Goal: Information Seeking & Learning: Check status

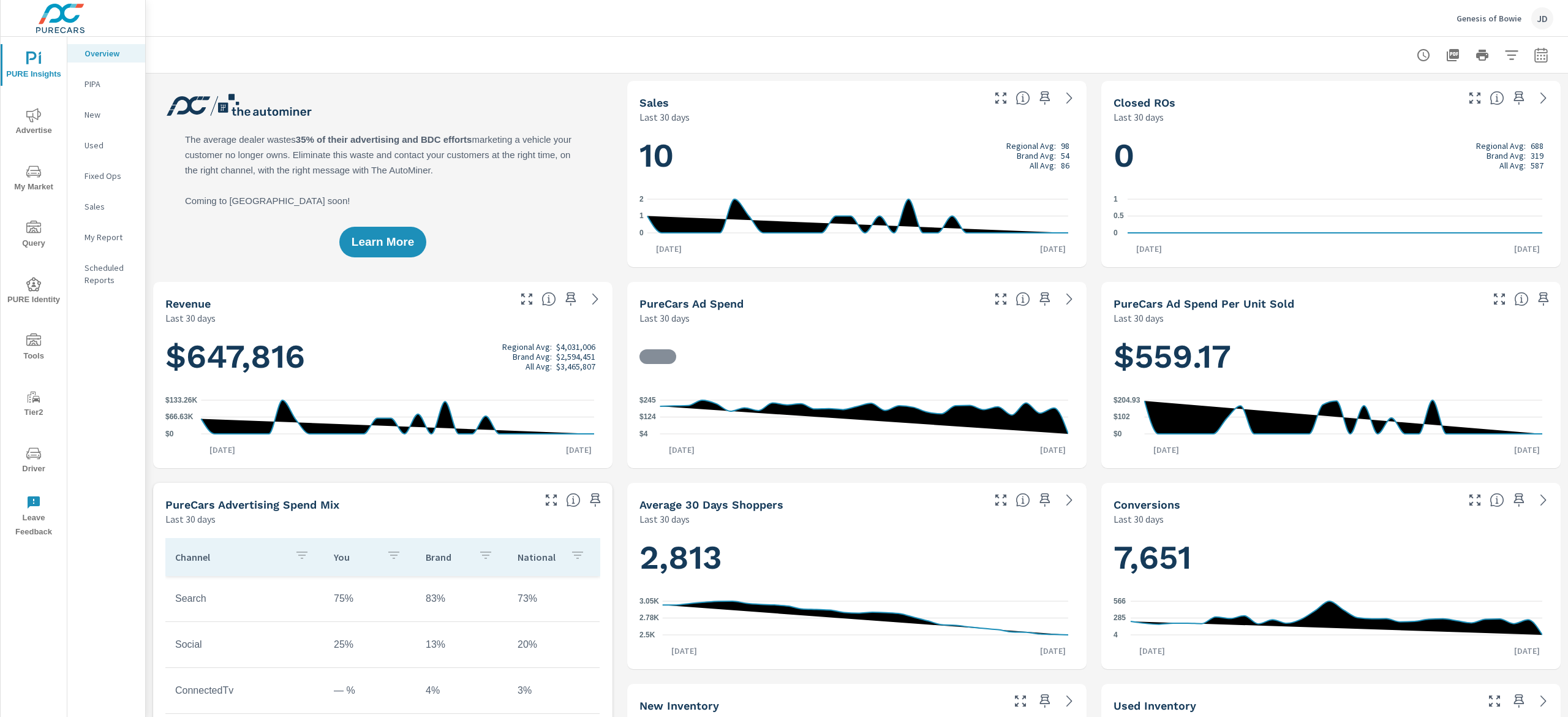
click at [36, 169] on icon "nav menu" at bounding box center [34, 172] width 15 height 15
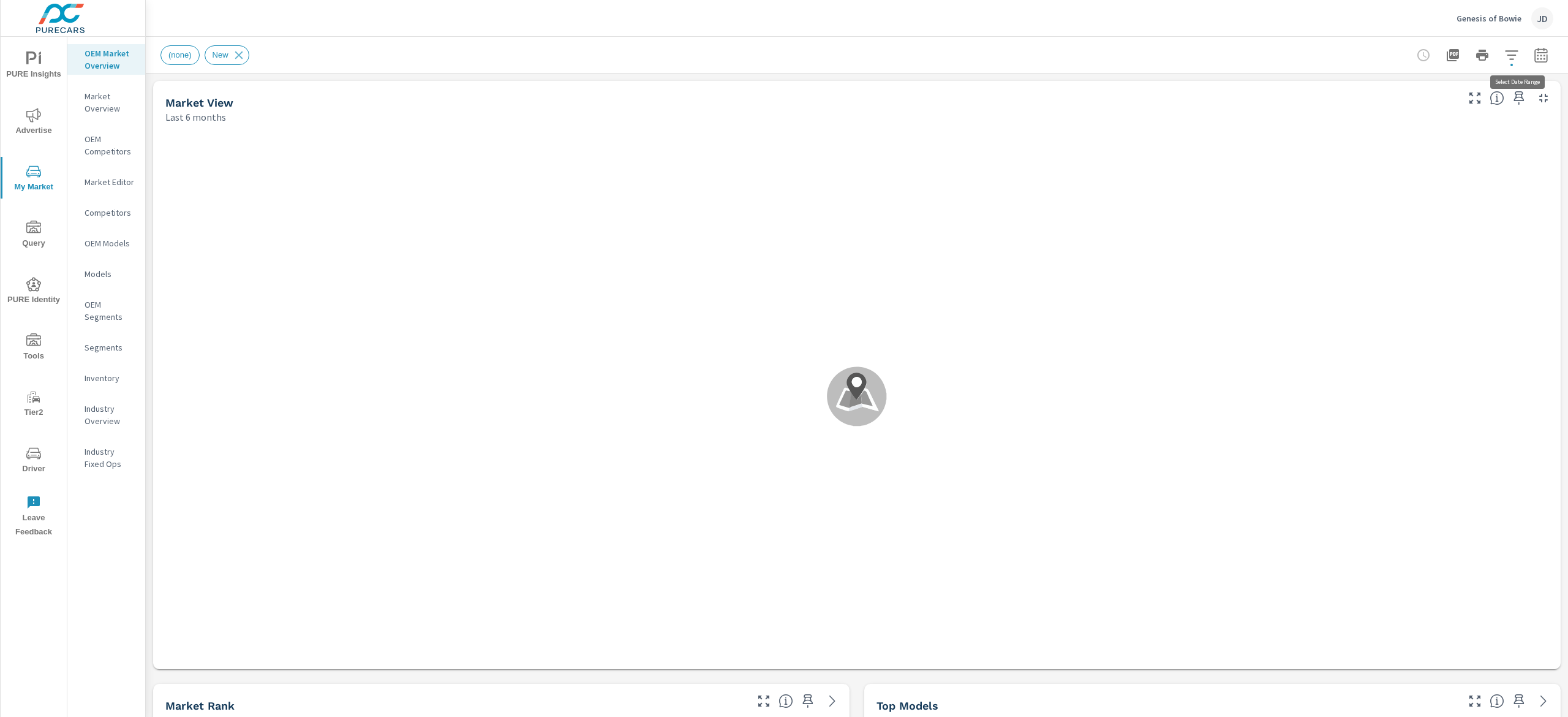
click at [1534, 48] on icon "button" at bounding box center [1541, 55] width 13 height 15
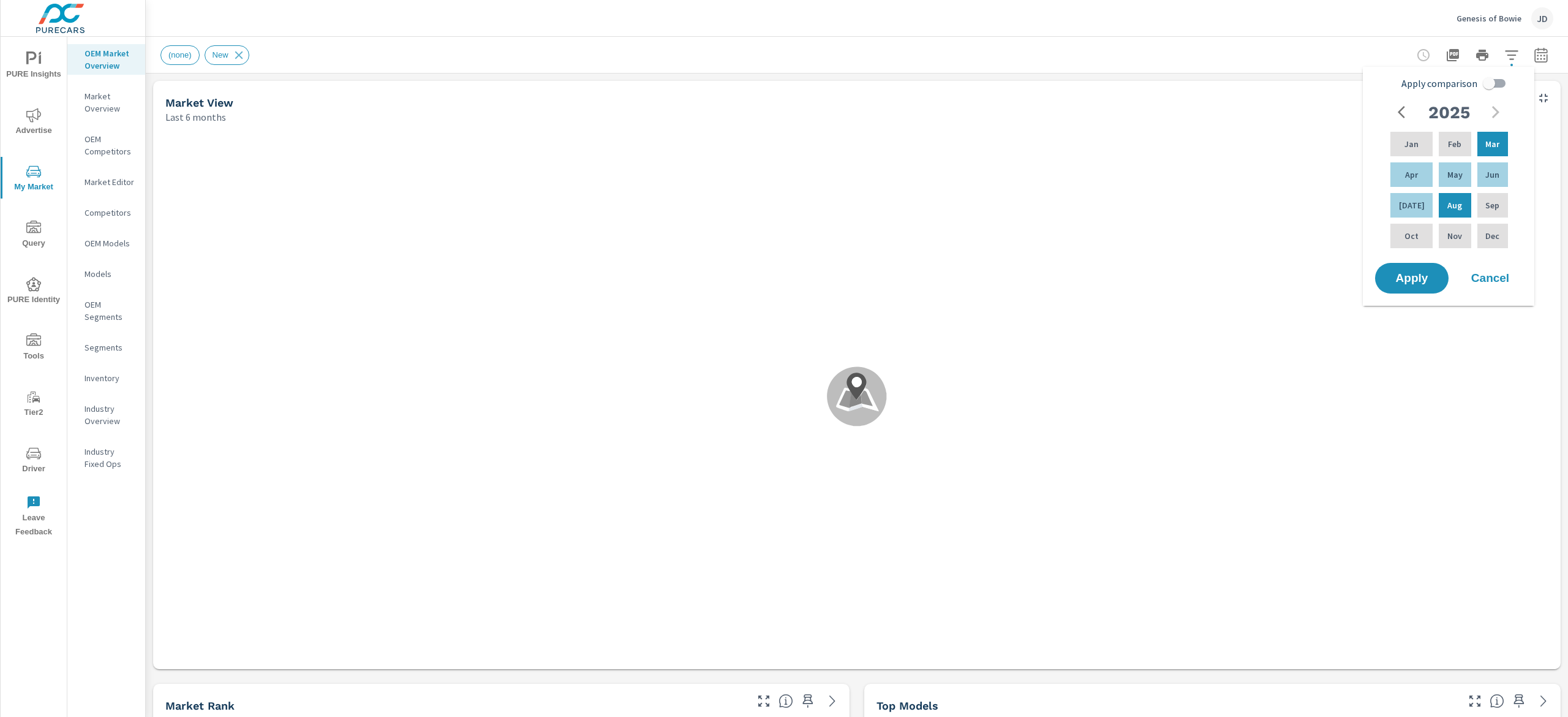
click at [1490, 85] on input "Apply comparison" at bounding box center [1489, 84] width 70 height 24
checkbox input "true"
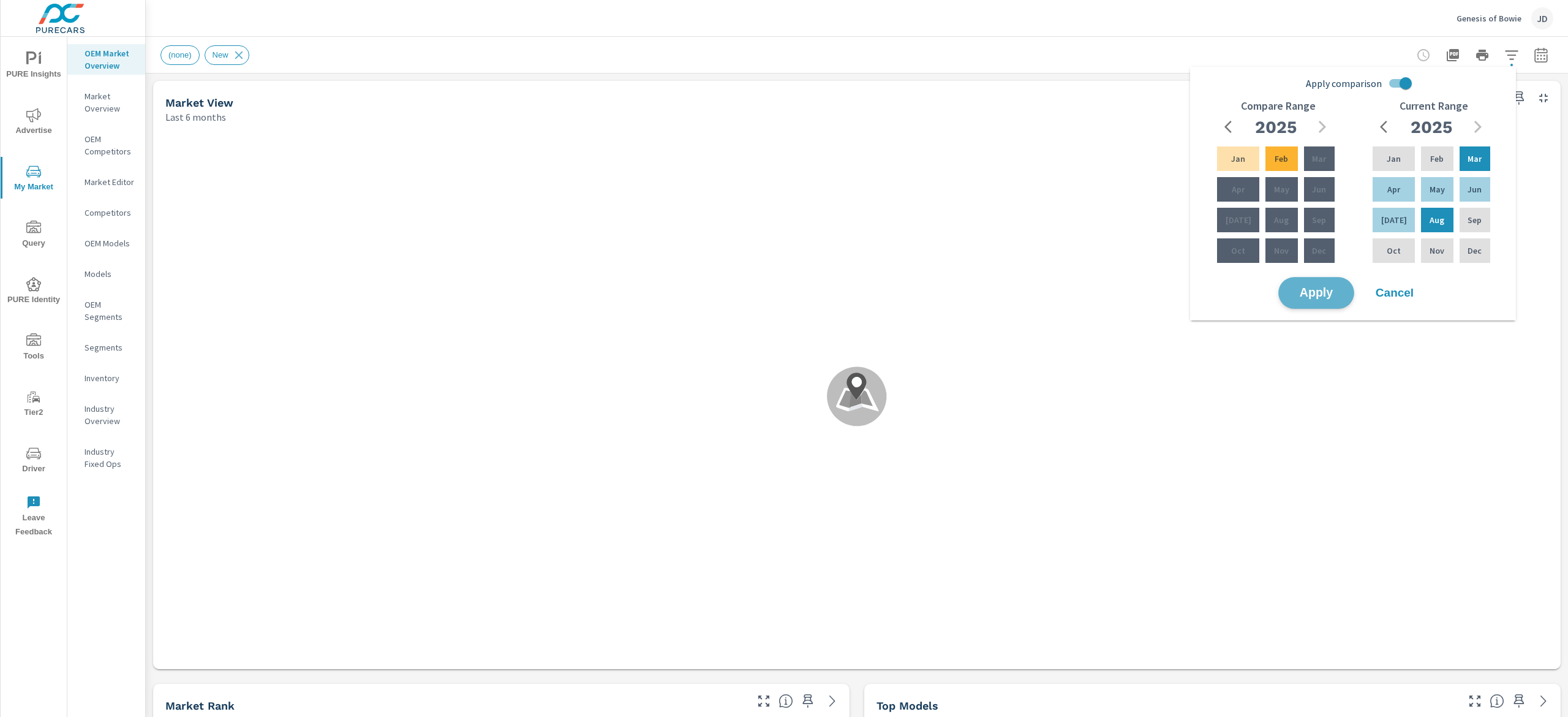
click at [1334, 289] on span "Apply" at bounding box center [1315, 293] width 50 height 12
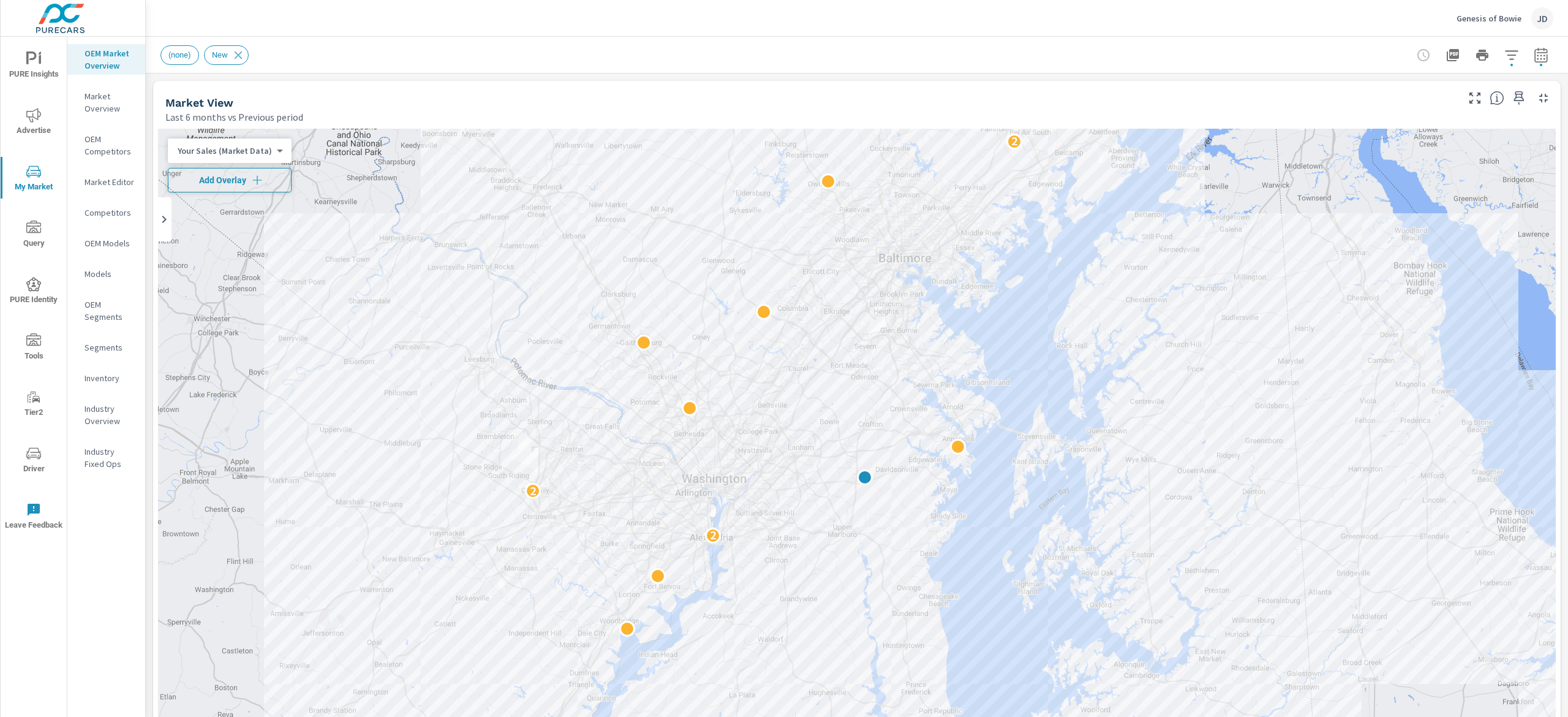
click at [210, 187] on button "Add Overlay" at bounding box center [230, 180] width 124 height 25
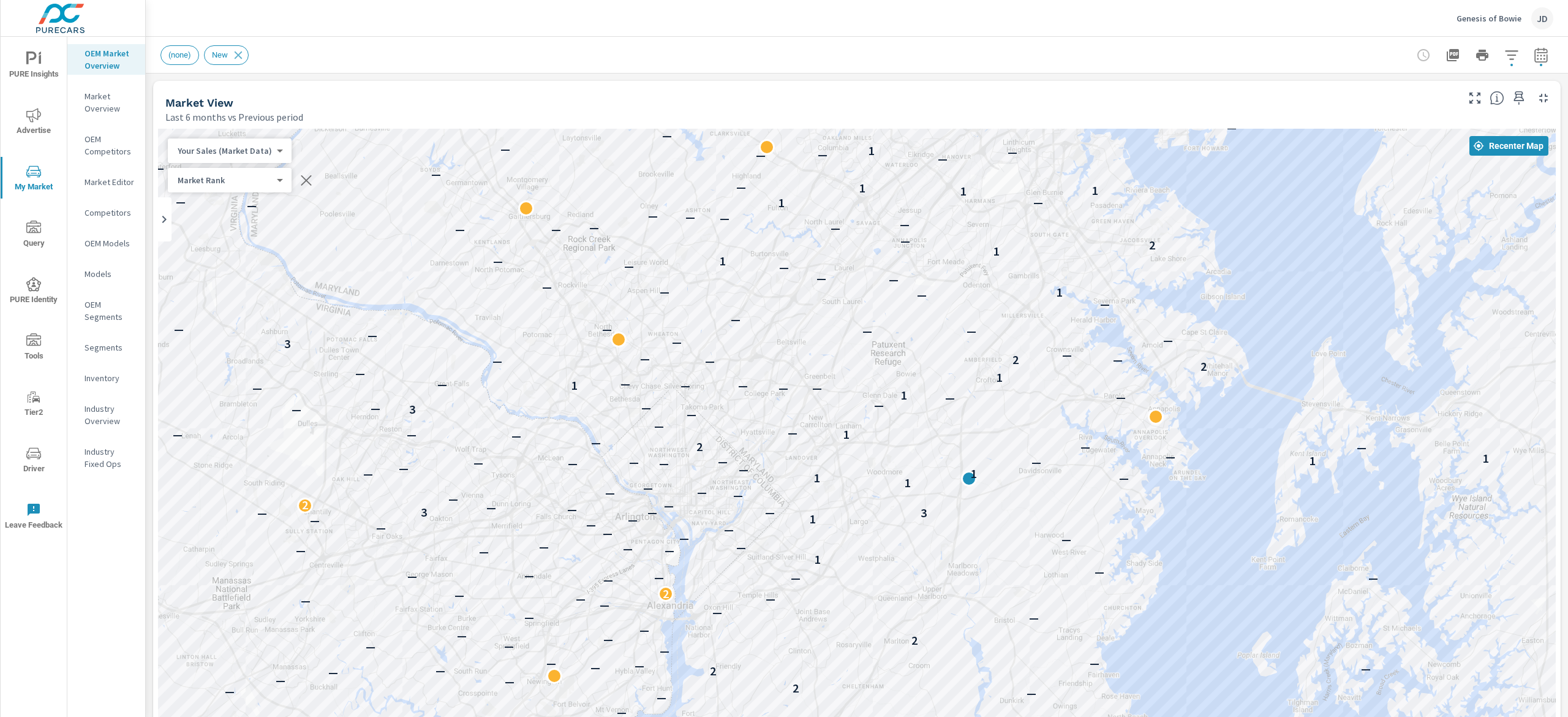
drag, startPoint x: 909, startPoint y: 403, endPoint x: 1112, endPoint y: 344, distance: 211.4
click at [1112, 344] on div "— — — — 1 — — — — — — — — — — — — 1 — — — — 1 — — — — — — — — — — — — — — — — —…" at bounding box center [857, 470] width 1398 height 682
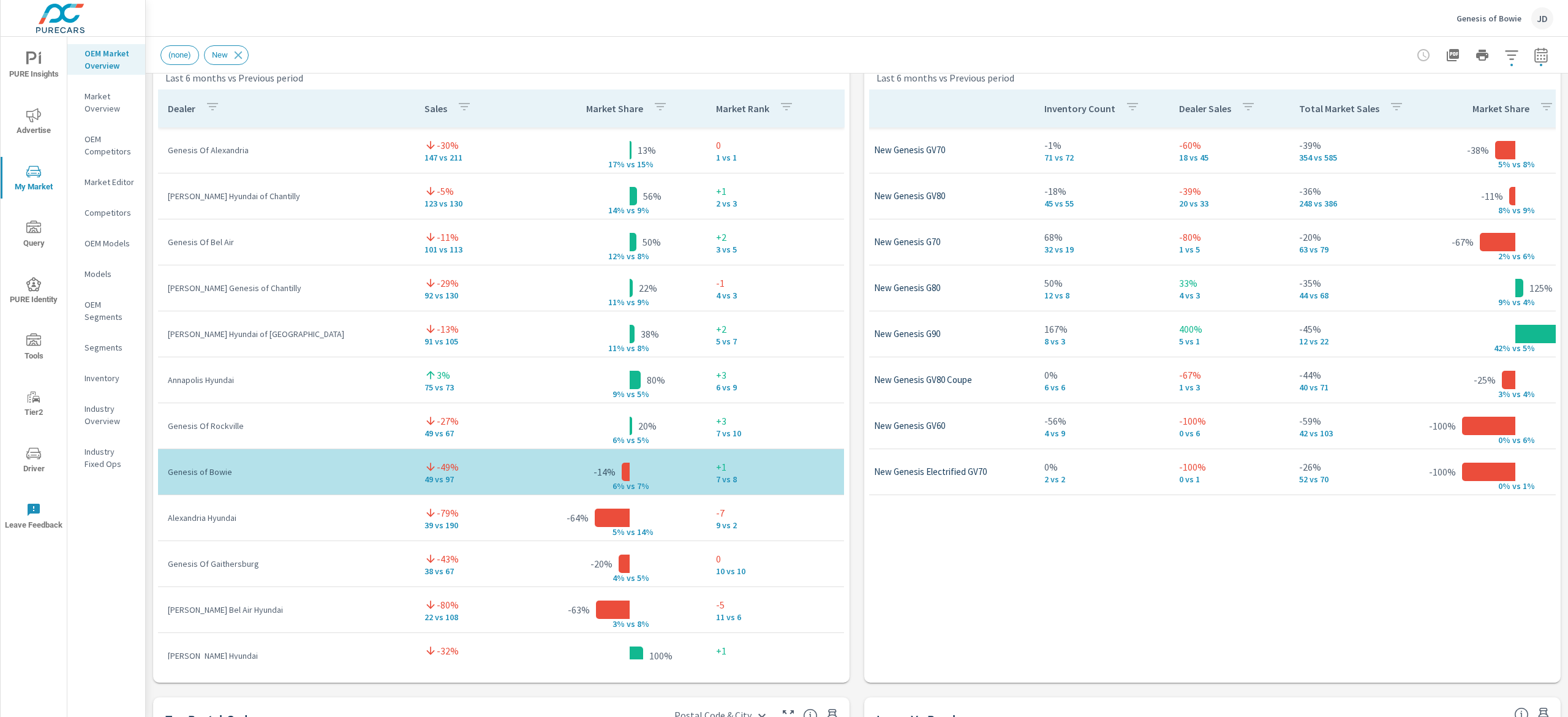
scroll to position [0, 76]
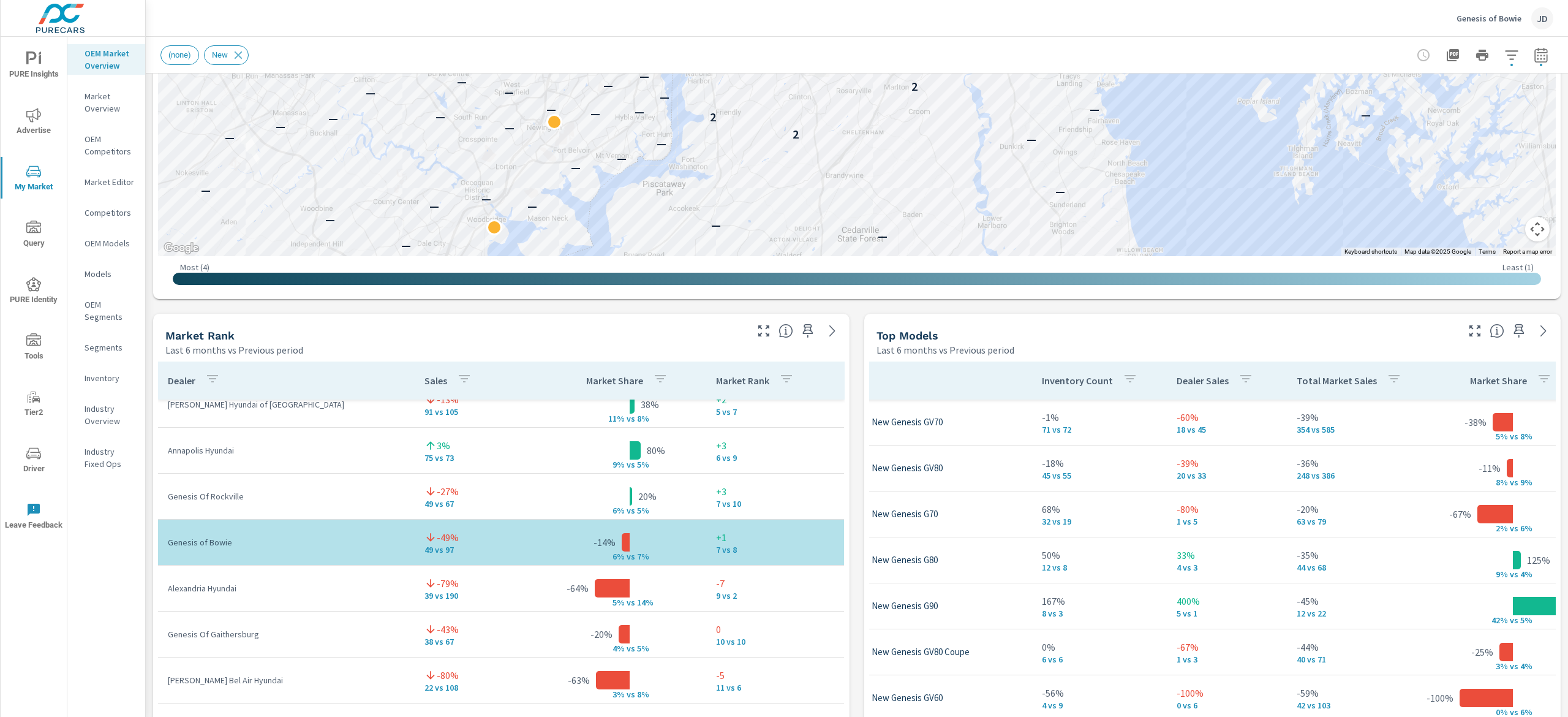
scroll to position [473, 0]
